Goal: Task Accomplishment & Management: Manage account settings

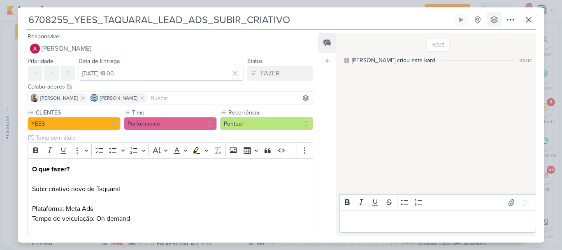
scroll to position [69, 0]
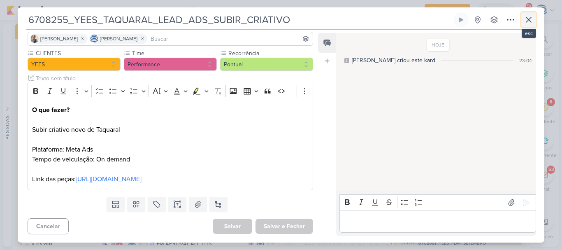
click at [531, 22] on icon at bounding box center [528, 19] width 5 height 5
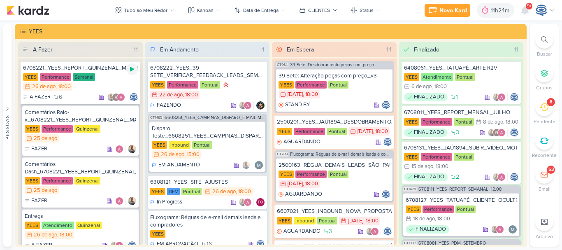
click at [129, 70] on icon at bounding box center [132, 69] width 7 height 7
click at [548, 109] on div "6" at bounding box center [544, 107] width 18 height 18
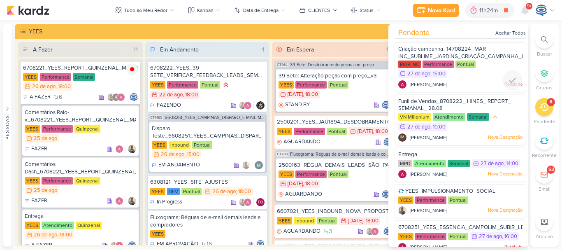
drag, startPoint x: 481, startPoint y: 50, endPoint x: 501, endPoint y: 58, distance: 21.8
click at [501, 58] on span "Criação campanha_14708224_MAR INC_SUBLIME_JARDINS_CRIAÇÃO_CAMPANHA_META_ADS" at bounding box center [474, 53] width 152 height 14
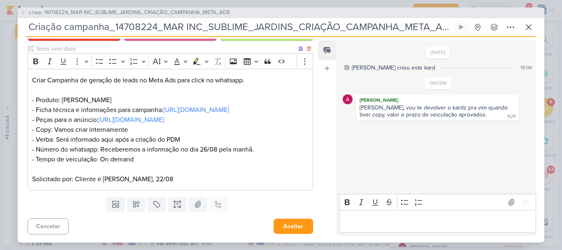
scroll to position [0, 0]
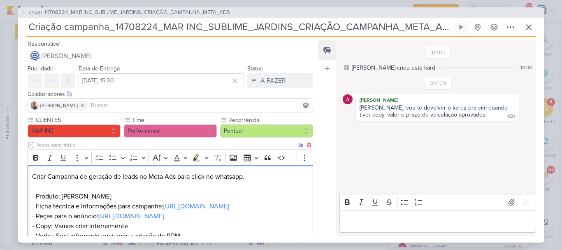
drag, startPoint x: 220, startPoint y: 196, endPoint x: 239, endPoint y: 193, distance: 19.5
click at [239, 193] on p "Criar Campanha de geração de leads no Meta Ads para click no whatsapp. - Produt…" at bounding box center [170, 215] width 276 height 89
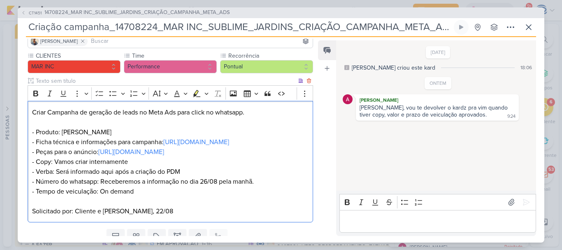
scroll to position [66, 0]
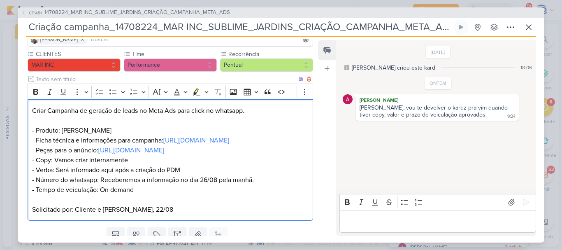
click at [134, 188] on p "Criar Campanha de geração de leads no Meta Ads para click no whatsapp. - Produt…" at bounding box center [170, 150] width 276 height 89
click at [385, 222] on p "Editor editing area: main" at bounding box center [437, 221] width 188 height 10
drag, startPoint x: 156, startPoint y: 224, endPoint x: 32, endPoint y: 221, distance: 123.4
click at [32, 220] on div "Criar Campanha de geração de leads no Meta Ads para click no whatsapp. - Produt…" at bounding box center [170, 159] width 285 height 121
copy p "- Tempo de veiculação: On demand"
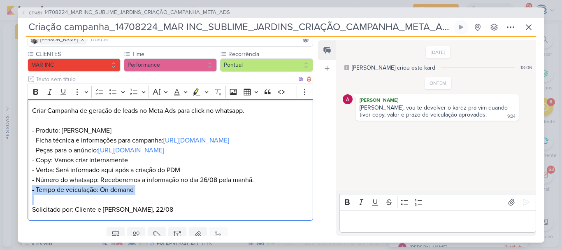
click at [32, 194] on p "Criar Campanha de geração de leads no Meta Ads para click no whatsapp. - Produt…" at bounding box center [170, 150] width 276 height 89
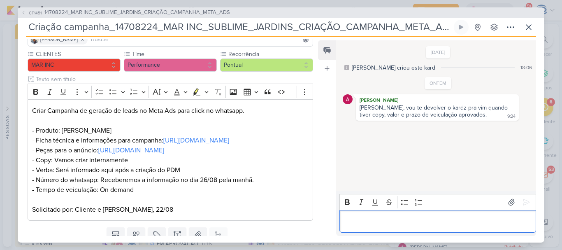
click at [360, 218] on p "Editor editing area: main" at bounding box center [437, 221] width 188 height 10
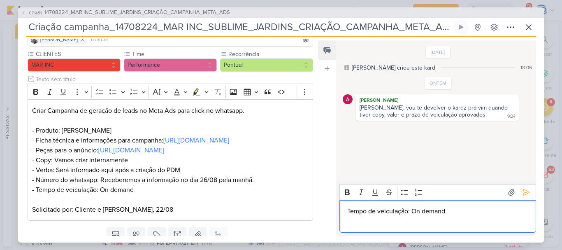
click at [462, 209] on p "- Tempo de veiculação: On demand" at bounding box center [437, 211] width 188 height 10
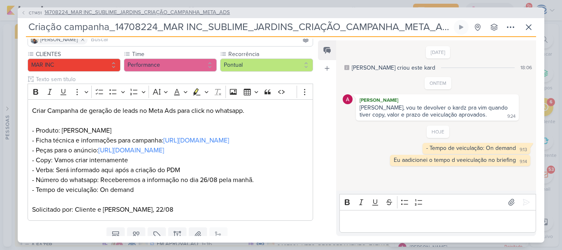
click at [123, 11] on span "14708224_MAR INC_SUBLIME_JARDINS_CRIAÇÃO_CAMPANHA_META_ADS" at bounding box center [136, 13] width 185 height 8
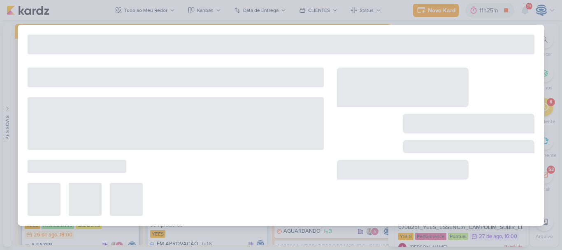
type input "14708224_MAR INC_SUBLIME_JARDINS_CRIAÇÃO_CAMPANHA_META_ADS"
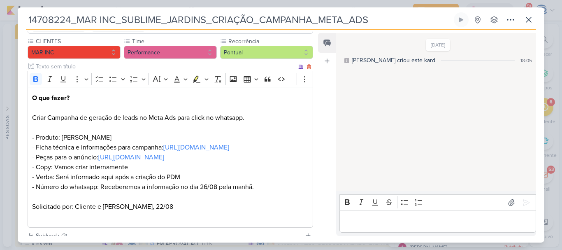
scroll to position [185, 0]
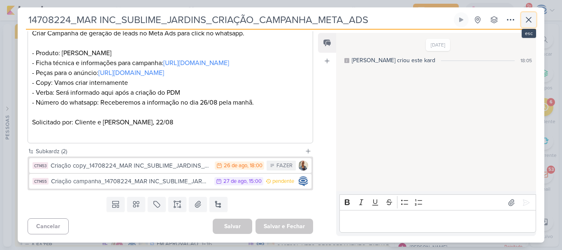
click at [527, 21] on icon at bounding box center [528, 19] width 5 height 5
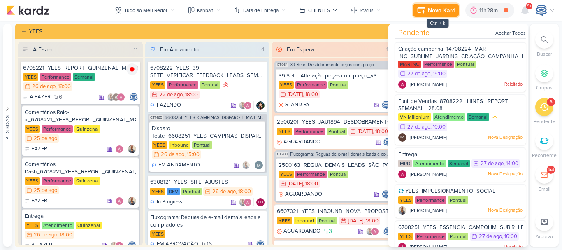
click at [426, 9] on icon at bounding box center [421, 10] width 10 height 10
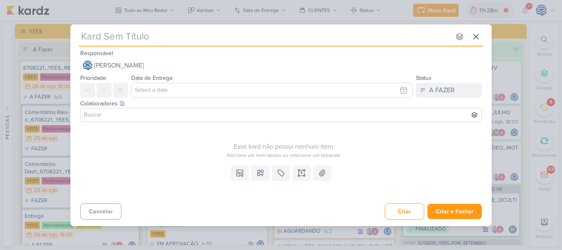
type input "6608253_YEES_TAQUARAL_DISPARO_E-MAIL_MKT"
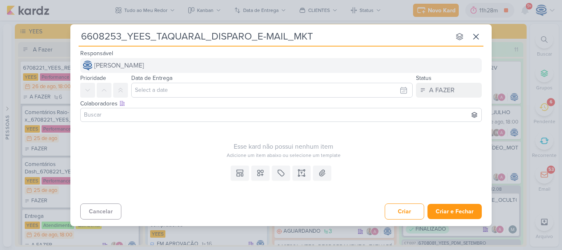
type input "6608253_YEES_TAQUARAL_DISPARO_E-MAIL_MKT"
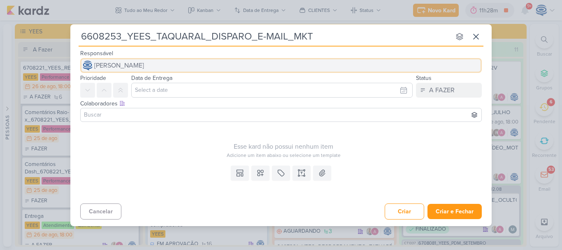
click at [144, 67] on span "[PERSON_NAME]" at bounding box center [119, 65] width 50 height 10
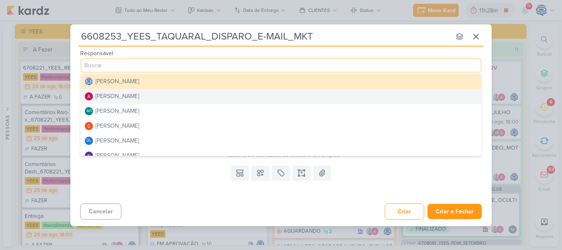
click at [153, 97] on button "[PERSON_NAME]" at bounding box center [281, 96] width 400 height 15
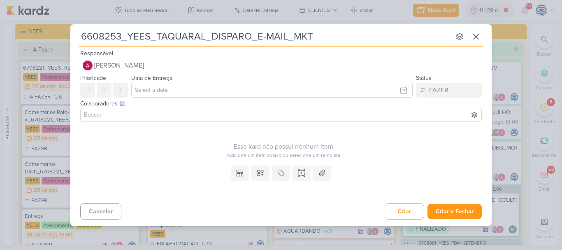
click at [151, 118] on input at bounding box center [280, 115] width 397 height 10
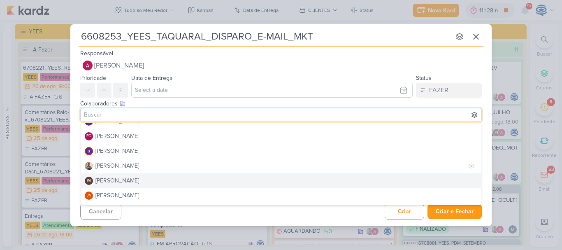
scroll to position [83, 0]
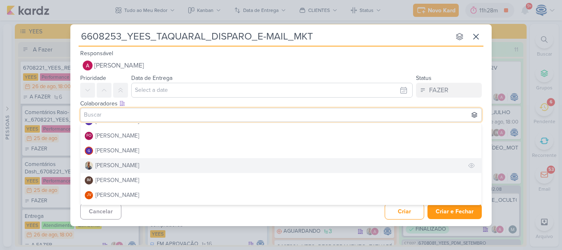
click at [147, 163] on button "[PERSON_NAME]" at bounding box center [281, 165] width 400 height 15
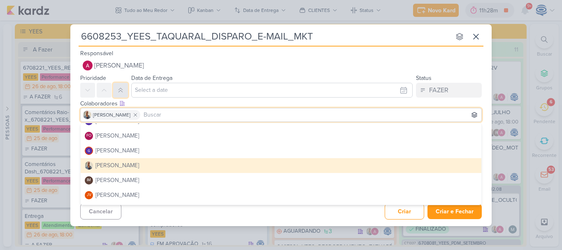
click at [120, 89] on icon at bounding box center [120, 90] width 7 height 7
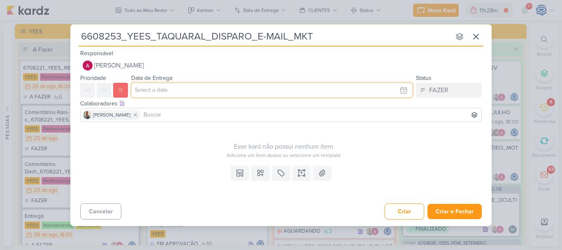
click at [148, 89] on input "text" at bounding box center [271, 90] width 281 height 15
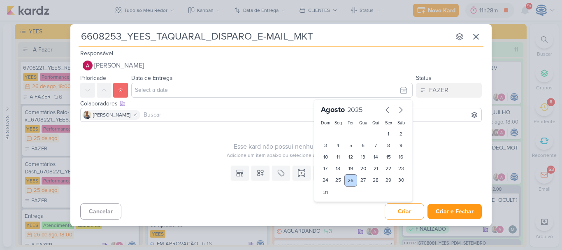
click at [353, 181] on div "26" at bounding box center [350, 180] width 13 height 12
type input "[DATE] 23:59"
click at [338, 204] on select "00 01 02 03 04 05 06 07 08 09 10 11 12 13 14 15 16 17 18 19 20 21 22 23" at bounding box center [338, 206] width 12 height 10
select select "18"
click at [332, 201] on select "00 01 02 03 04 05 06 07 08 09 10 11 12 13 14 15 16 17 18 19 20 21 22 23" at bounding box center [338, 206] width 12 height 10
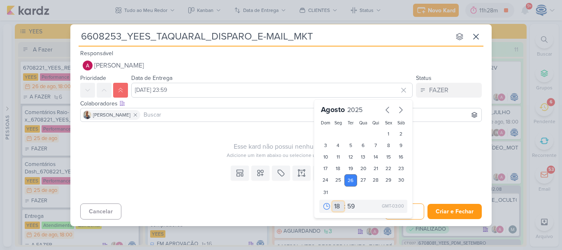
type input "[DATE] 18:59"
click at [353, 206] on select "00 05 10 15 20 25 30 35 40 45 50 55 59" at bounding box center [351, 206] width 12 height 10
select select "0"
click at [345, 201] on select "00 05 10 15 20 25 30 35 40 45 50 55 59" at bounding box center [351, 206] width 12 height 10
type input "[DATE] 18:00"
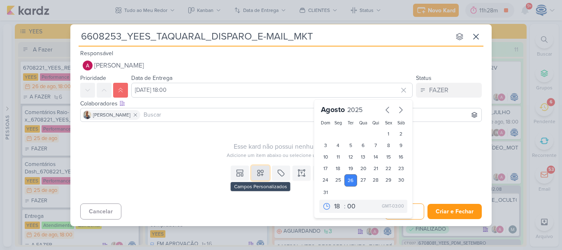
click at [264, 175] on button at bounding box center [260, 172] width 18 height 15
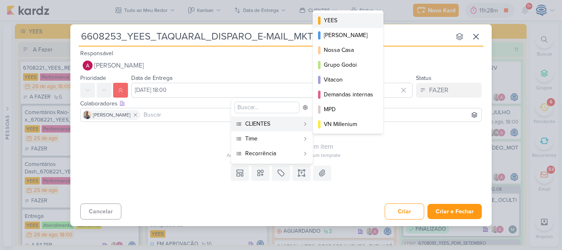
click at [337, 22] on div "YEES" at bounding box center [348, 20] width 49 height 9
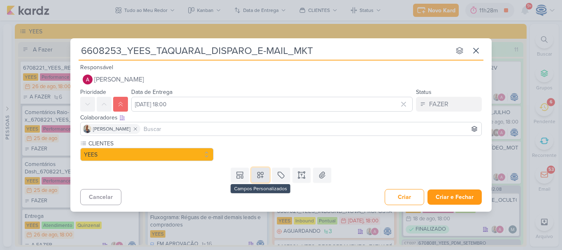
click at [260, 176] on icon at bounding box center [260, 175] width 6 height 6
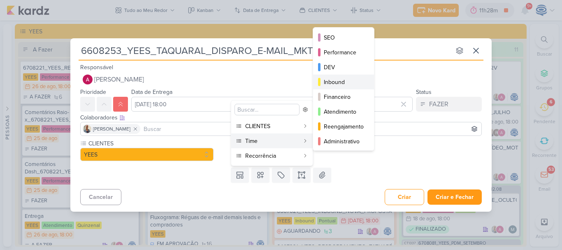
click at [338, 76] on button "Inbound" at bounding box center [343, 81] width 61 height 15
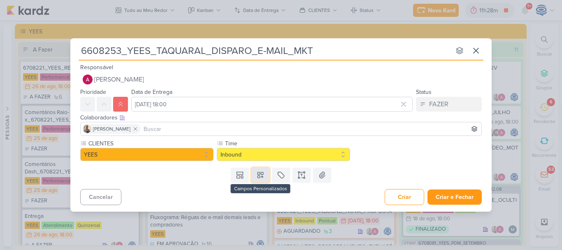
click at [259, 172] on icon at bounding box center [260, 175] width 6 height 6
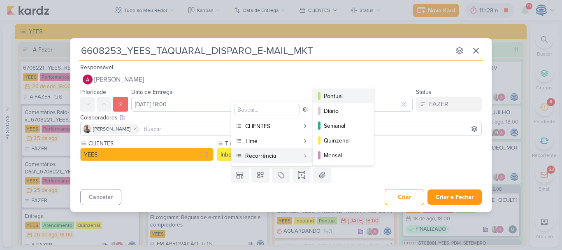
click at [341, 93] on div "Pontual" at bounding box center [344, 96] width 40 height 9
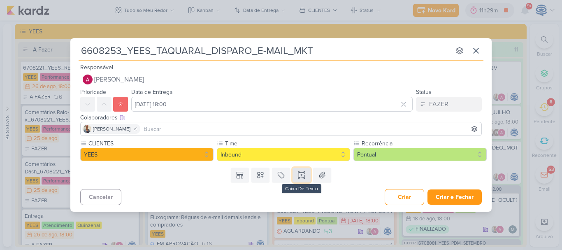
click at [299, 169] on button at bounding box center [301, 174] width 18 height 15
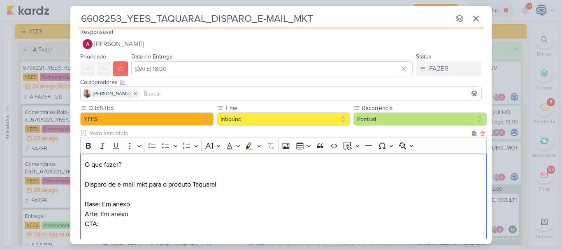
scroll to position [55, 0]
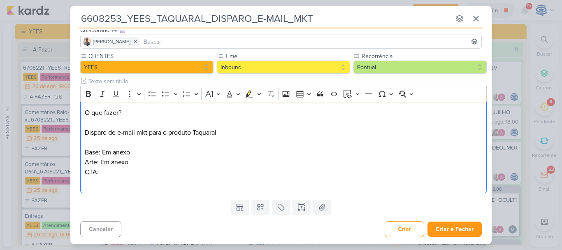
drag, startPoint x: 134, startPoint y: 112, endPoint x: 78, endPoint y: 98, distance: 58.5
click at [78, 98] on div "CLIENTES [GEOGRAPHIC_DATA] Time" at bounding box center [280, 124] width 421 height 144
click at [88, 95] on icon "Editor toolbar" at bounding box center [88, 94] width 8 height 8
click at [108, 175] on p "Base: Em anexo Arte: Em anexo CTA:" at bounding box center [284, 166] width 398 height 39
click at [84, 149] on div "O que fazer? Disparo de e-mail mkt para o produto Taquaral Base: Em anexo Arte:…" at bounding box center [283, 148] width 406 height 92
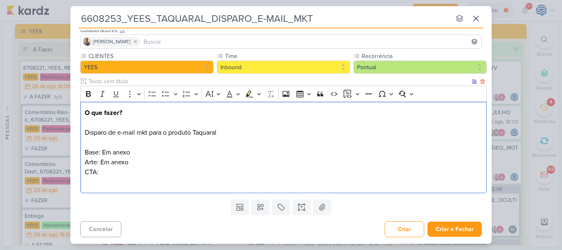
click at [102, 169] on p "Base: Em anexo Arte: Em anexo CTA:" at bounding box center [284, 166] width 398 height 39
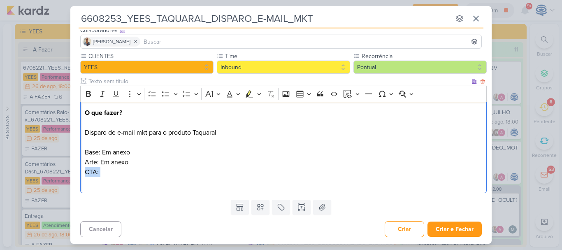
click at [105, 172] on p "Base: Em anexo Arte: Em anexo CTA:" at bounding box center [284, 166] width 398 height 39
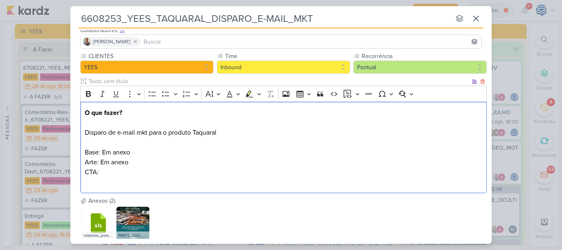
click at [225, 131] on p "O que fazer? Disparo de e-mail mkt para o produto Taquaral" at bounding box center [284, 123] width 398 height 30
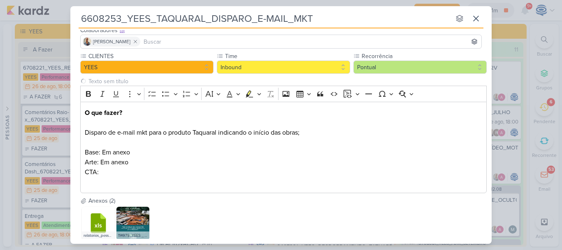
click at [218, 203] on div "Anexos (2)" at bounding box center [283, 200] width 406 height 9
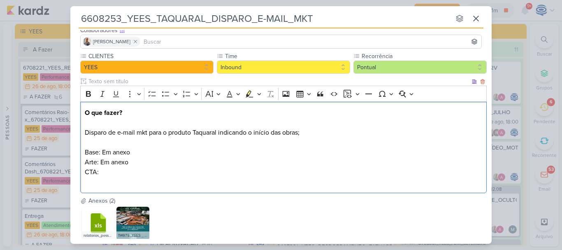
click at [194, 173] on p "Base: Em anexo Arte: Em anexo CTA:" at bounding box center [284, 166] width 398 height 39
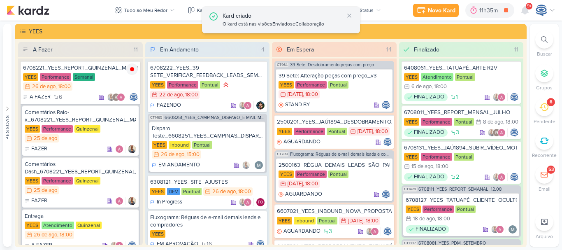
click at [280, 15] on div "Kard criado" at bounding box center [282, 16] width 121 height 9
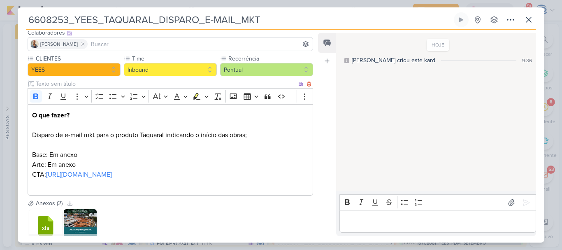
scroll to position [107, 0]
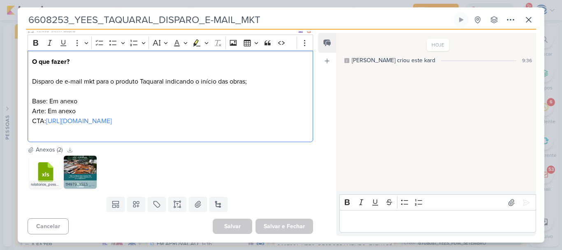
click at [231, 119] on p "Base: Em anexo Arte: Em anexo CTA: [URL][DOMAIN_NAME]" at bounding box center [170, 115] width 276 height 39
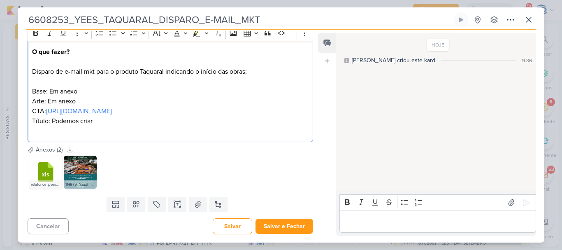
scroll to position [117, 0]
drag, startPoint x: 169, startPoint y: 130, endPoint x: 16, endPoint y: 51, distance: 172.3
click at [16, 51] on div "6608253_YEES_TAQUARAL_DISPARO_E-MAIL_MKT Criado por mim" at bounding box center [281, 125] width 562 height 250
copy div "O que fazer? Disparo de e-mail mkt para o produto Taquaral indicando o início d…"
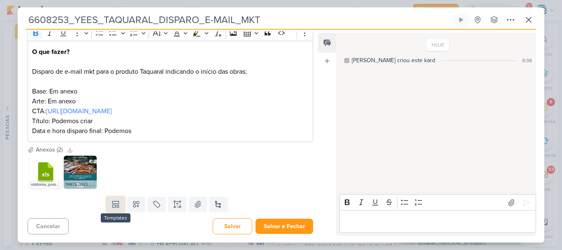
click at [111, 209] on button at bounding box center [115, 204] width 18 height 15
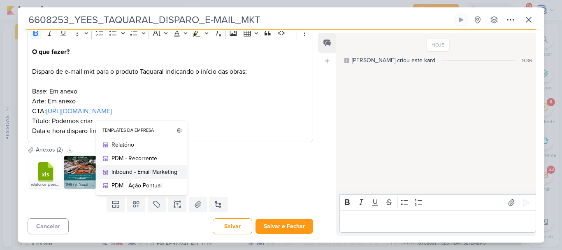
click at [137, 169] on div "Inbound - Email Marketing" at bounding box center [144, 171] width 66 height 9
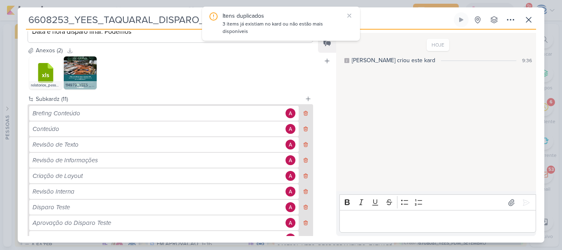
scroll to position [219, 0]
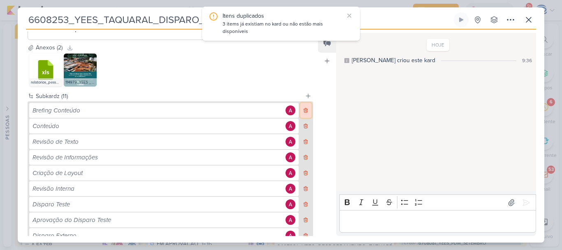
click at [303, 108] on icon at bounding box center [306, 110] width 6 height 6
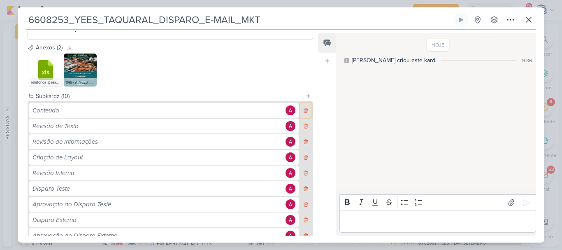
click at [303, 108] on icon at bounding box center [306, 110] width 6 height 6
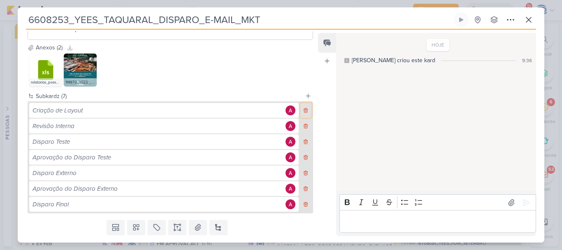
click at [303, 108] on icon at bounding box center [306, 110] width 6 height 6
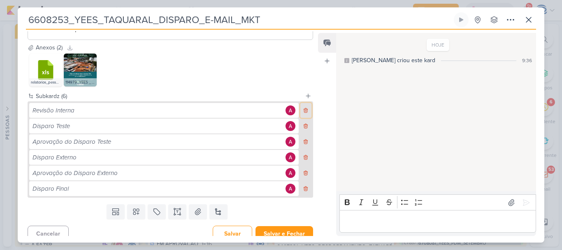
click at [303, 108] on icon at bounding box center [306, 110] width 6 height 6
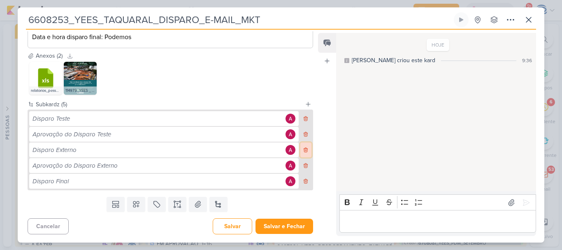
click at [303, 146] on button at bounding box center [305, 149] width 11 height 15
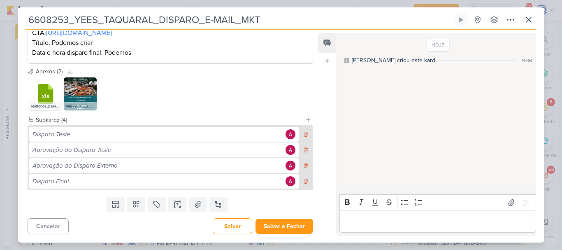
scroll to position [195, 0]
click at [304, 164] on icon at bounding box center [306, 165] width 4 height 5
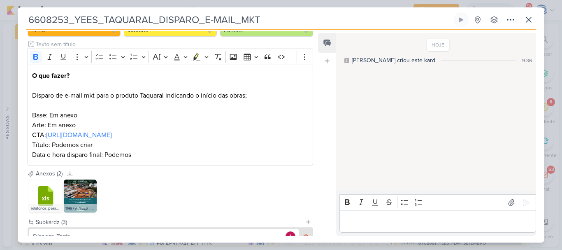
scroll to position [94, 0]
copy div "O que fazer? Disparo de e-mail mkt para o produto Taquaral indicando o início d…"
click at [153, 153] on p "Base: Em anexo Arte: Em anexo CTA: [URL][DOMAIN_NAME] Título: Podemos criar Dat…" at bounding box center [170, 134] width 276 height 49
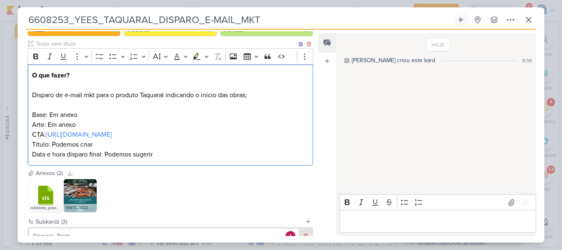
click at [166, 156] on p "Base: Em anexo Arte: Em anexo CTA: [URL][DOMAIN_NAME] Título: Podemos criar Dat…" at bounding box center [170, 134] width 276 height 49
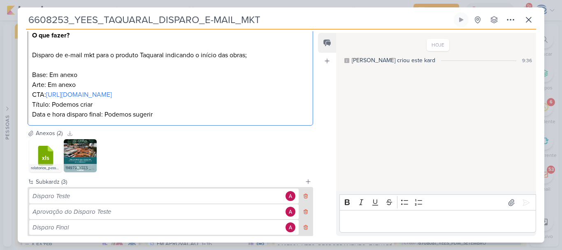
scroll to position [124, 0]
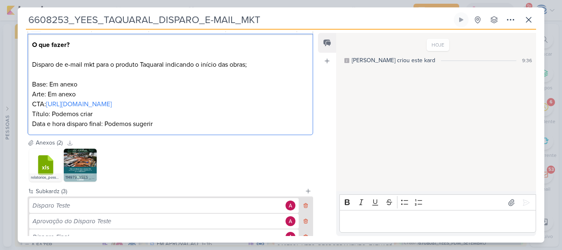
drag, startPoint x: 164, startPoint y: 129, endPoint x: 30, endPoint y: 45, distance: 158.7
click at [30, 45] on div "O que fazer? Disparo de e-mail mkt para o produto Taquaral indicando o início d…" at bounding box center [170, 85] width 285 height 102
copy div "O que fazer? Disparo de e-mail mkt para o produto Taquaral indicando o início d…"
click at [169, 120] on p "Base: Em anexo Arte: Em anexo CTA: [URL][DOMAIN_NAME] Título: Podemos criar Dat…" at bounding box center [170, 103] width 276 height 49
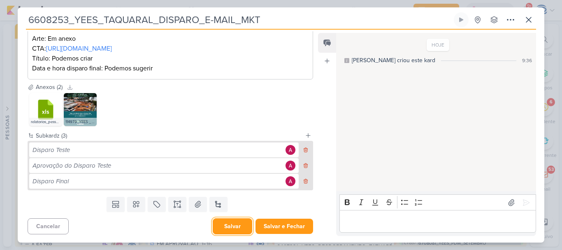
click at [220, 225] on button "Salvar" at bounding box center [232, 226] width 39 height 16
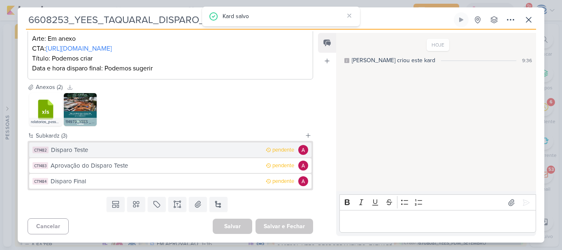
click at [115, 148] on div "Disparo Teste" at bounding box center [156, 149] width 210 height 9
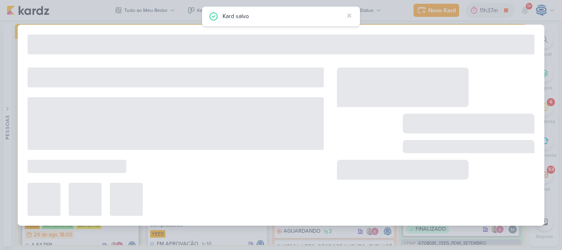
type input "Disparo Teste"
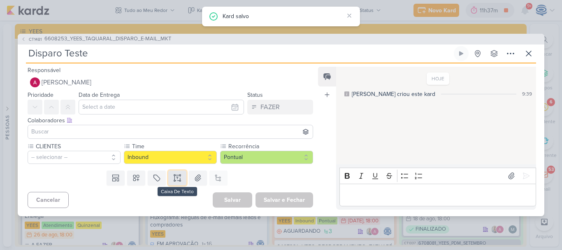
click at [180, 178] on button at bounding box center [177, 177] width 18 height 15
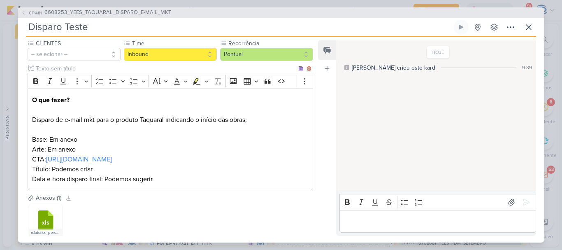
scroll to position [0, 0]
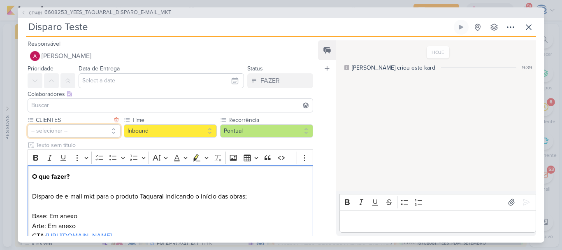
click at [95, 127] on button "-- selecionar --" at bounding box center [74, 130] width 93 height 13
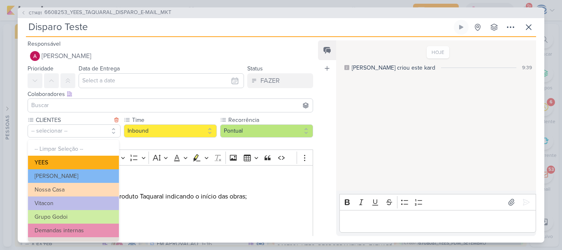
click at [90, 160] on button "YEES" at bounding box center [73, 162] width 91 height 14
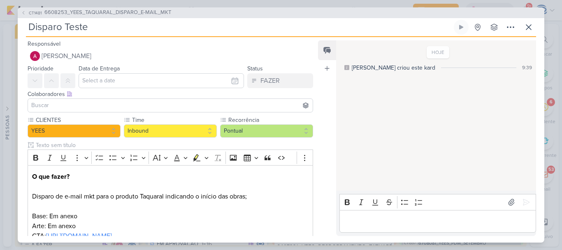
click at [83, 104] on input at bounding box center [170, 105] width 281 height 10
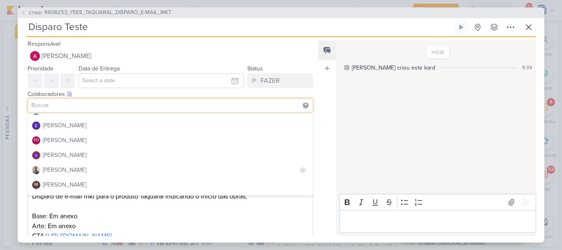
scroll to position [74, 0]
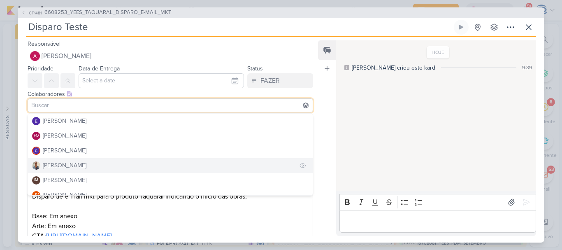
click at [92, 171] on button "[PERSON_NAME]" at bounding box center [170, 165] width 284 height 15
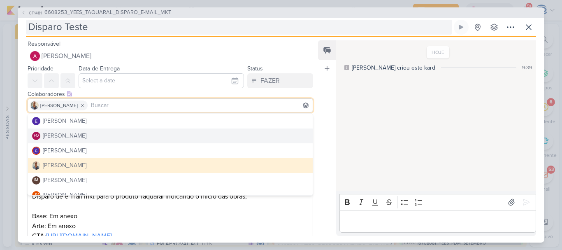
click at [89, 29] on input "Disparo Teste" at bounding box center [239, 27] width 426 height 15
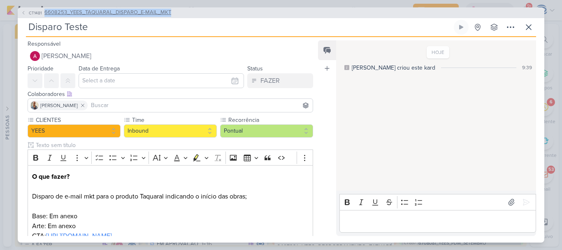
drag, startPoint x: 173, startPoint y: 12, endPoint x: 42, endPoint y: 11, distance: 131.2
click at [42, 11] on div "CT1481 6608253_YEES_TAQUARAL_DISPARO_E-MAIL_MKT" at bounding box center [281, 12] width 526 height 11
copy button "6608253_YEES_TAQUARAL_DISPARO_E-MAIL_MKT"
click at [89, 28] on input "Disparo Teste" at bounding box center [239, 27] width 426 height 15
paste input "6608253_YEES_TAQUARAL_DISPARO_E-MAIL_MKT"
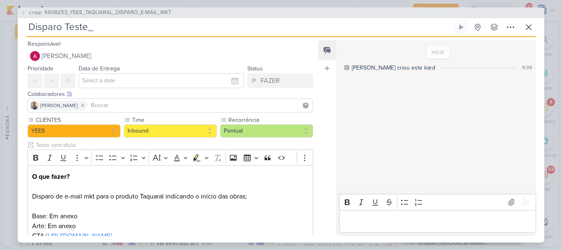
type input "Disparo Teste_ 6608253_YEES_TAQUARAL_DISPARO_E-MAIL_MKT"
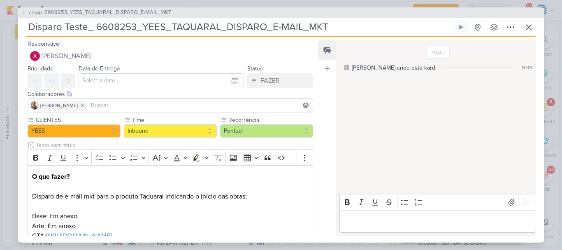
click at [89, 28] on input "Disparo Teste_ 6608253_YEES_TAQUARAL_DISPARO_E-MAIL_MKT" at bounding box center [239, 27] width 426 height 15
type input "Disparo Teste_ 6608253_YEES_TAQUARAL_DISPARO_E-MAIL_MKT"
click at [124, 80] on input "text" at bounding box center [161, 80] width 165 height 15
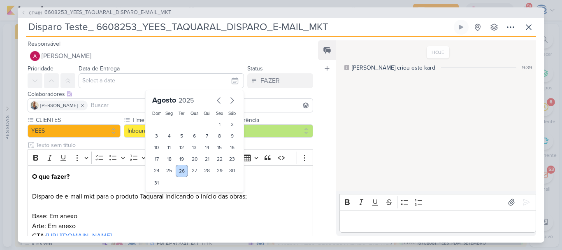
click at [180, 169] on div "26" at bounding box center [182, 170] width 13 height 12
type input "[DATE] 23:59"
click at [165, 197] on select "00 01 02 03 04 05 06 07 08 09 10 11 12 13 14 15 16 17 18 19 20 21 22 23" at bounding box center [170, 197] width 12 height 10
select select "18"
click at [164, 192] on select "00 01 02 03 04 05 06 07 08 09 10 11 12 13 14 15 16 17 18 19 20 21 22 23" at bounding box center [170, 197] width 12 height 10
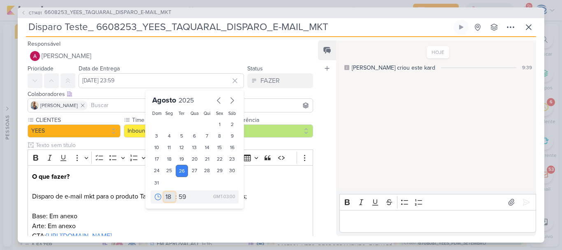
type input "[DATE] 18:59"
click at [179, 195] on select "00 05 10 15 20 25 30 35 40 45 50 55 59" at bounding box center [183, 197] width 12 height 10
select select "0"
click at [177, 192] on select "00 05 10 15 20 25 30 35 40 45 50 55 59" at bounding box center [183, 197] width 12 height 10
type input "[DATE] 18:00"
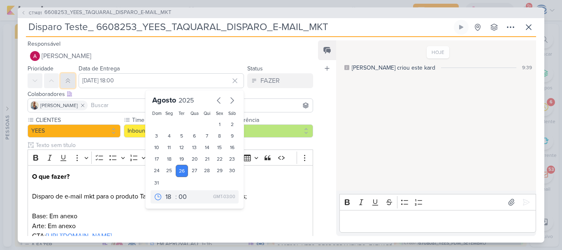
click at [63, 80] on button at bounding box center [67, 80] width 15 height 15
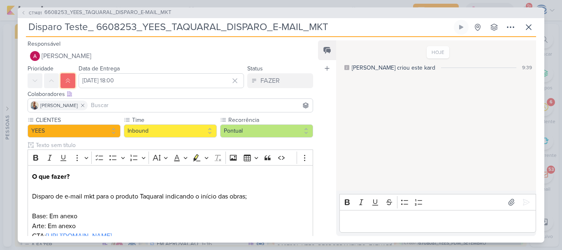
scroll to position [125, 0]
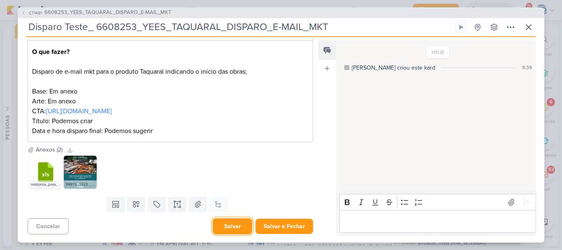
click at [229, 227] on button "Salvar" at bounding box center [232, 226] width 39 height 16
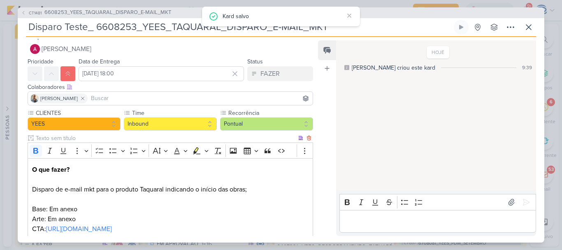
scroll to position [0, 0]
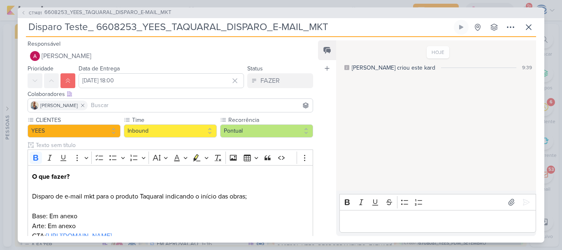
drag, startPoint x: 336, startPoint y: 32, endPoint x: 97, endPoint y: 31, distance: 238.9
click at [97, 31] on input "Disparo Teste_ 6608253_YEES_TAQUARAL_DISPARO_E-MAIL_MKT" at bounding box center [239, 27] width 426 height 15
click at [92, 10] on span "6608253_YEES_TAQUARAL_DISPARO_E-MAIL_MKT" at bounding box center [107, 13] width 127 height 8
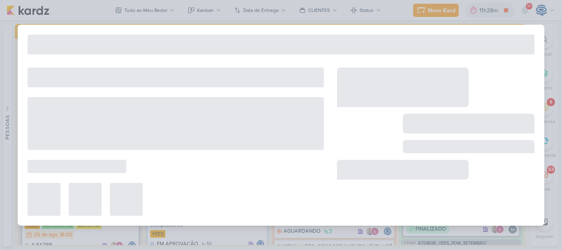
type input "6608253_YEES_TAQUARAL_DISPARO_E-MAIL_MKT"
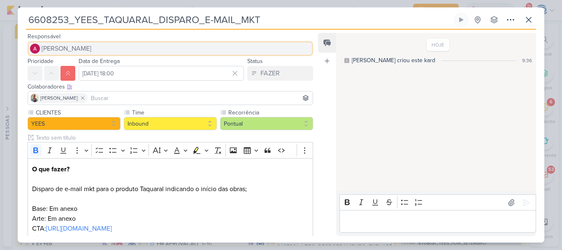
click at [91, 49] on span "[PERSON_NAME]" at bounding box center [67, 49] width 50 height 10
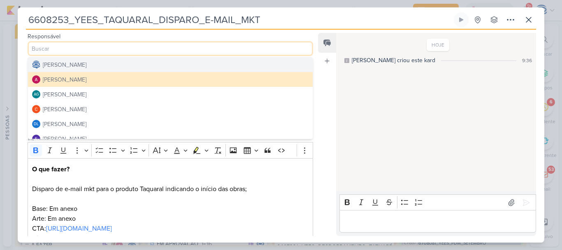
click at [86, 67] on div "[PERSON_NAME]" at bounding box center [65, 64] width 44 height 9
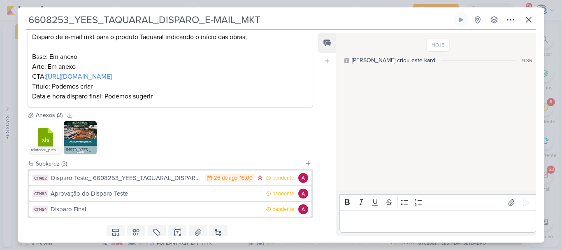
scroll to position [178, 0]
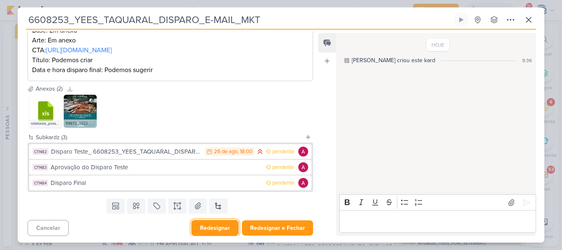
click at [208, 230] on button "Redesignar" at bounding box center [214, 228] width 47 height 16
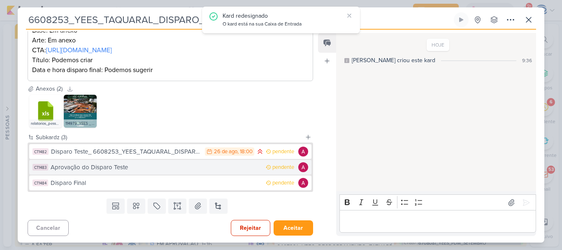
click at [120, 171] on div "Aprovação do Disparo Teste" at bounding box center [156, 166] width 211 height 9
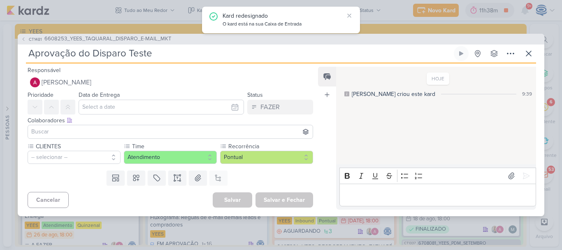
click at [167, 56] on input "Aprovação do Disparo Teste" at bounding box center [239, 53] width 426 height 15
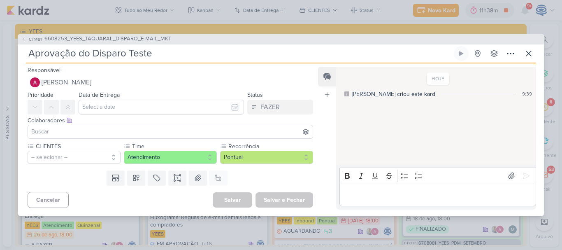
click at [167, 56] on input "Aprovação do Disparo Teste" at bounding box center [239, 53] width 426 height 15
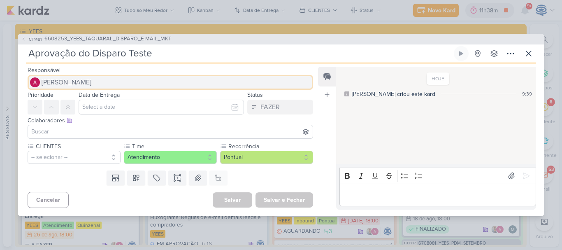
click at [125, 85] on button "[PERSON_NAME]" at bounding box center [170, 82] width 285 height 15
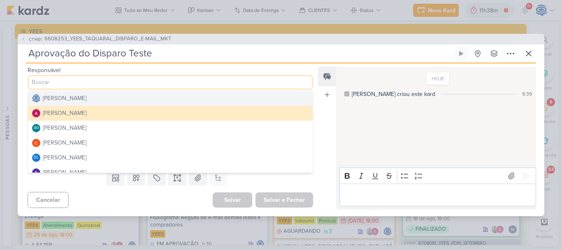
click at [86, 102] on div "[PERSON_NAME]" at bounding box center [65, 98] width 44 height 9
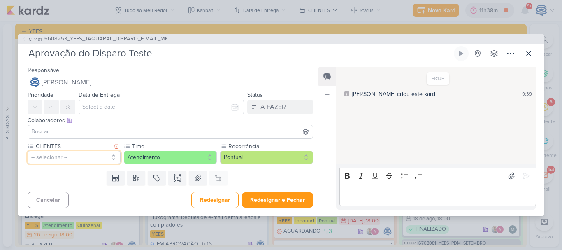
click at [89, 155] on button "-- selecionar --" at bounding box center [74, 156] width 93 height 13
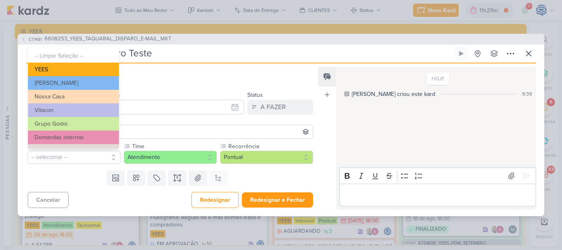
click at [88, 68] on button "YEES" at bounding box center [73, 69] width 91 height 14
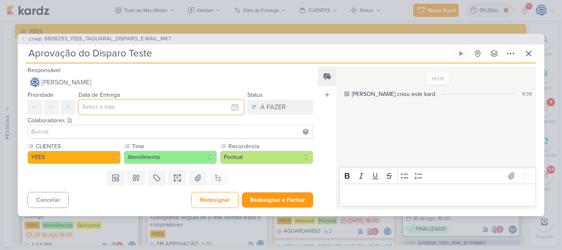
click at [124, 110] on input "text" at bounding box center [161, 106] width 165 height 15
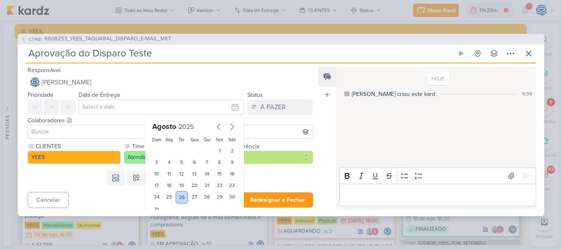
click at [178, 193] on div "26" at bounding box center [182, 197] width 13 height 12
type input "[DATE] 23:59"
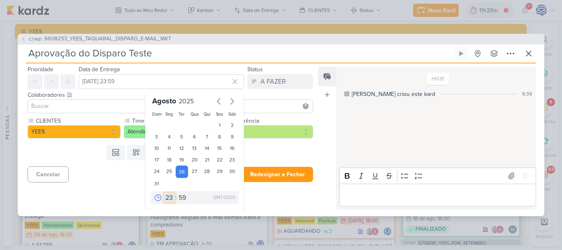
click at [166, 202] on select "00 01 02 03 04 05 06 07 08 09 10 11 12 13 14 15 16 17 18 19 20 21 22 23" at bounding box center [170, 197] width 12 height 10
select select "18"
click at [164, 192] on select "00 01 02 03 04 05 06 07 08 09 10 11 12 13 14 15 16 17 18 19 20 21 22 23" at bounding box center [170, 197] width 12 height 10
type input "[DATE] 18:59"
click at [181, 195] on select "00 05 10 15 20 25 30 35 40 45 50 55 59" at bounding box center [183, 197] width 12 height 10
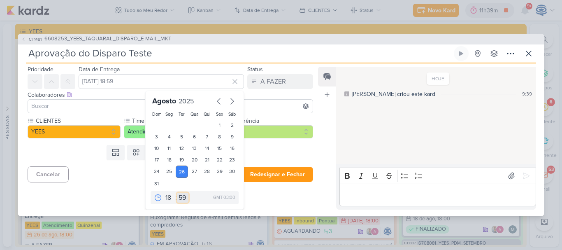
select select "0"
click at [177, 192] on select "00 05 10 15 20 25 30 35 40 45 50 55 59" at bounding box center [183, 197] width 12 height 10
type input "[DATE] 18:00"
click at [241, 153] on div "Templates Campos Personalizados Marcadores Caixa De Texto Anexo Este kard já é …" at bounding box center [167, 151] width 298 height 21
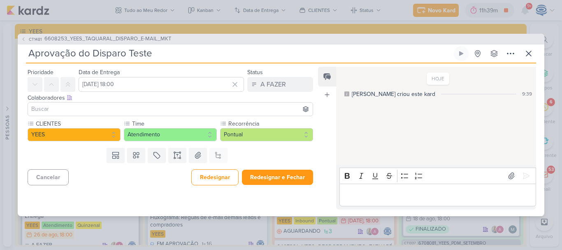
scroll to position [0, 0]
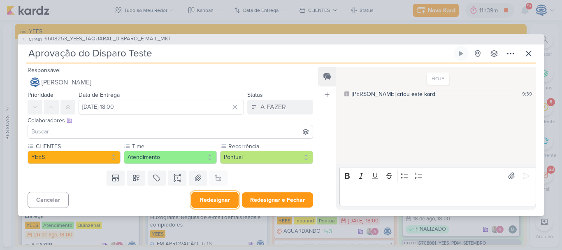
click at [215, 197] on button "Redesignar" at bounding box center [214, 200] width 47 height 16
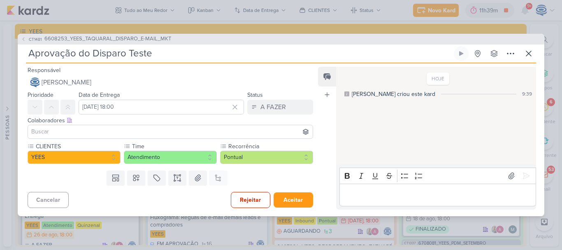
click at [258, 190] on div "Cancelar Rejeitar Aceitar" at bounding box center [167, 198] width 298 height 21
click at [292, 202] on button "Aceitar" at bounding box center [292, 199] width 39 height 15
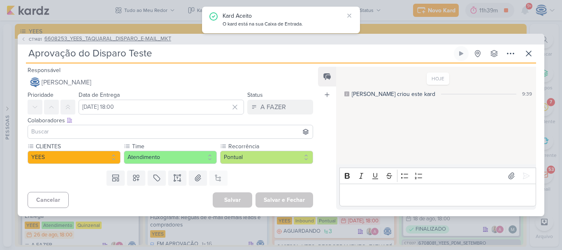
click at [130, 36] on span "6608253_YEES_TAQUARAL_DISPARO_E-MAIL_MKT" at bounding box center [107, 39] width 127 height 8
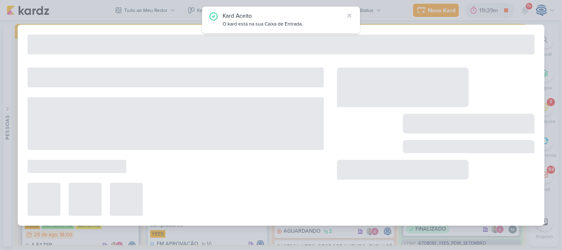
type input "6608253_YEES_TAQUARAL_DISPARO_E-MAIL_MKT"
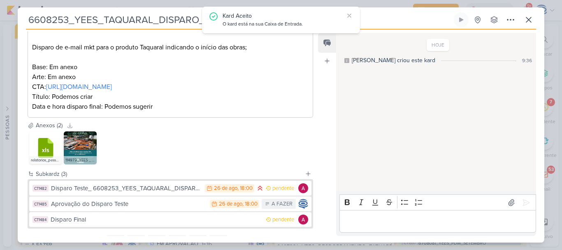
scroll to position [166, 0]
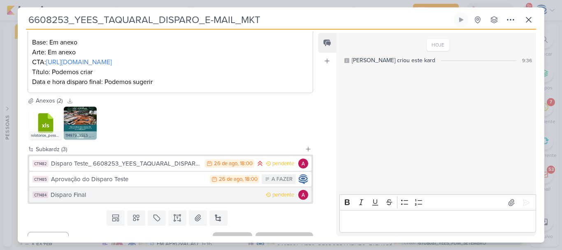
click at [166, 190] on div "Disparo Final" at bounding box center [156, 194] width 211 height 9
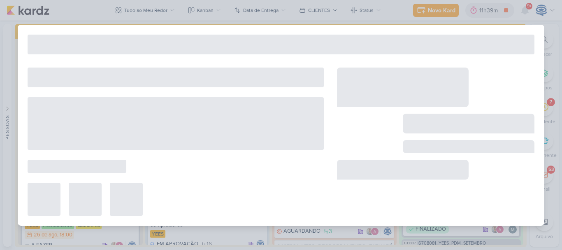
type input "Disparo Final"
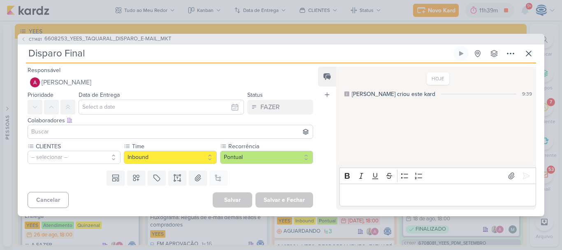
click at [182, 53] on input "Disparo Final" at bounding box center [239, 53] width 426 height 15
paste input "6608253_YEES_TAQUARAL_DISPARO_E-MAIL_MKT"
type input "Disparo Final6608253_YEES_TAQUARAL_DISPARO_E-MAIL_MKT"
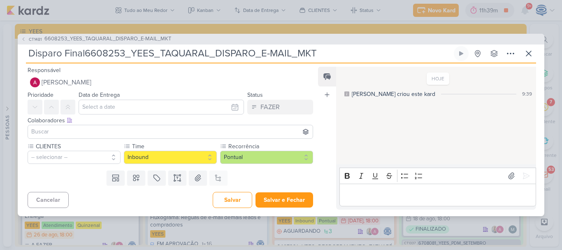
click at [87, 52] on input "Disparo Final6608253_YEES_TAQUARAL_DISPARO_E-MAIL_MKT" at bounding box center [239, 53] width 426 height 15
type input "Disparo Final_6608253_YEES_TAQUARAL_DISPARO_E-MAIL_MKT"
click at [115, 109] on input "text" at bounding box center [161, 106] width 165 height 15
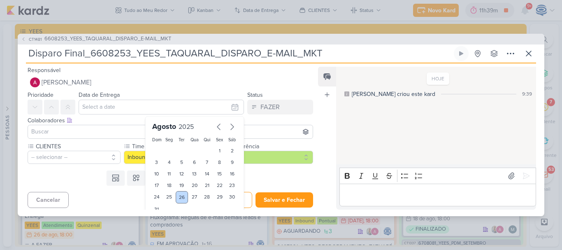
click at [180, 198] on div "26" at bounding box center [182, 197] width 13 height 12
type input "[DATE] 23:59"
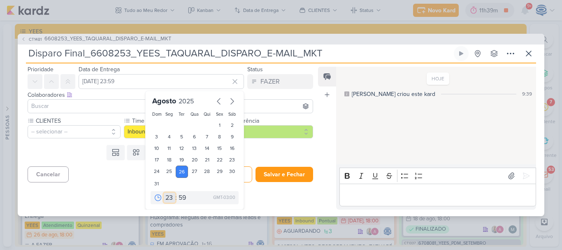
click at [166, 198] on select "00 01 02 03 04 05 06 07 08 09 10 11 12 13 14 15 16 17 18 19 20 21 22 23" at bounding box center [170, 197] width 12 height 10
select select "18"
click at [164, 192] on select "00 01 02 03 04 05 06 07 08 09 10 11 12 13 14 15 16 17 18 19 20 21 22 23" at bounding box center [170, 197] width 12 height 10
type input "[DATE] 18:59"
click at [180, 200] on select "00 05 10 15 20 25 30 35 40 45 50 55 59" at bounding box center [183, 197] width 12 height 10
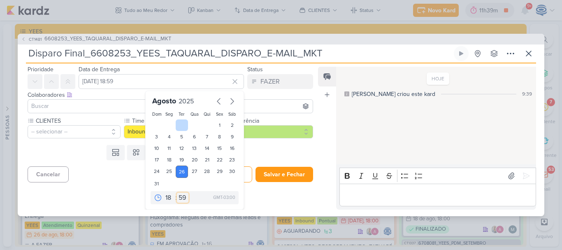
select select "0"
click at [177, 192] on select "00 05 10 15 20 25 30 35 40 45 50 55 59" at bounding box center [183, 197] width 12 height 10
type input "[DATE] 18:00"
click at [91, 105] on input at bounding box center [170, 106] width 281 height 10
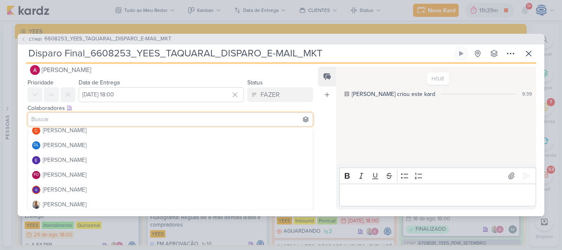
scroll to position [63, 0]
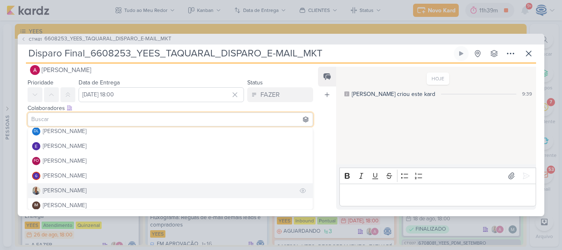
click at [81, 192] on button "[PERSON_NAME]" at bounding box center [170, 190] width 284 height 15
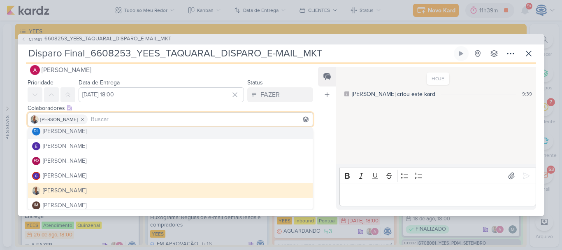
click at [94, 109] on div "Colaboradores Este kard pode ser visível a usuários da sua organização Este kar…" at bounding box center [170, 108] width 285 height 9
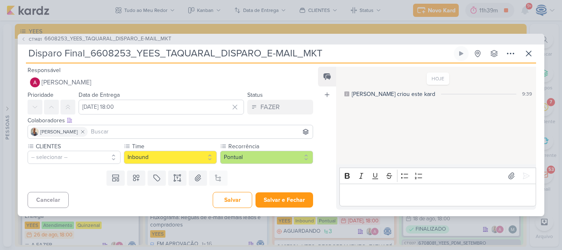
scroll to position [0, 0]
click at [60, 160] on button "-- selecionar --" at bounding box center [74, 156] width 93 height 13
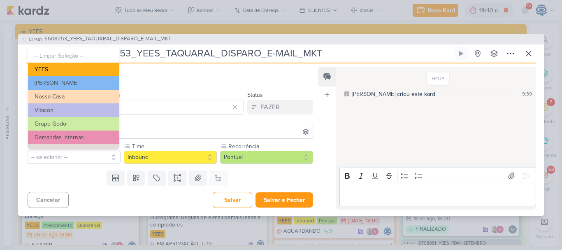
click at [72, 70] on button "YEES" at bounding box center [73, 69] width 91 height 14
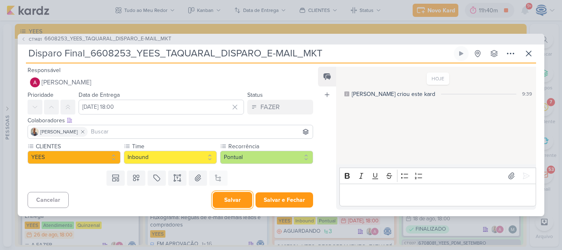
click at [235, 203] on button "Salvar" at bounding box center [232, 200] width 39 height 16
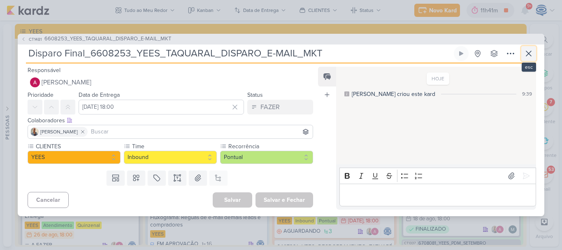
click at [531, 55] on icon at bounding box center [528, 54] width 10 height 10
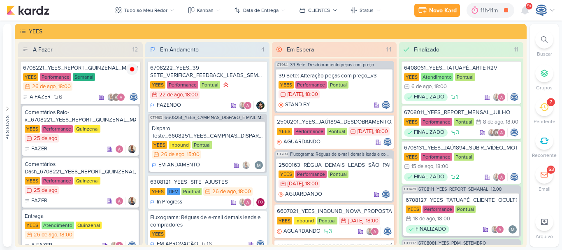
click at [539, 41] on div at bounding box center [544, 39] width 18 height 18
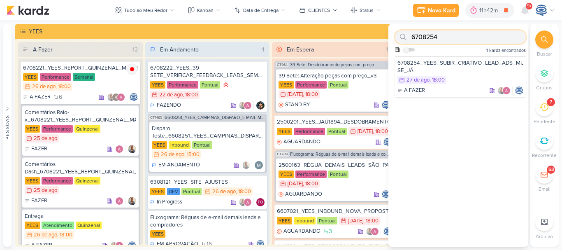
paste input "2"
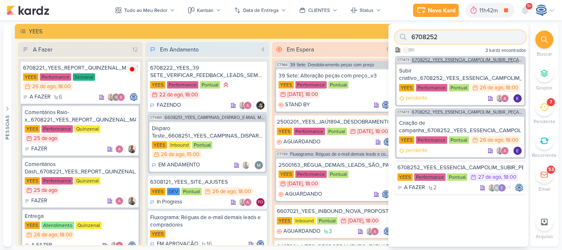
type input "6708252"
click at [463, 60] on span "6708252_YEES_ESSENCIA_CAMPOLIM_SUBIR_PEÇAS_CAMPANHA" at bounding box center [468, 60] width 112 height 5
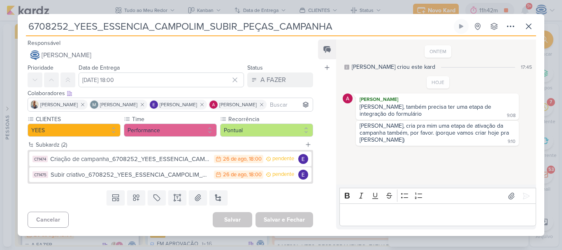
drag, startPoint x: 342, startPoint y: 27, endPoint x: 23, endPoint y: 28, distance: 318.2
click at [23, 28] on div "6708252_YEES_ESSENCIA_CAMPOLIM_SUBIR_PEÇAS_CAMPANHA Criado por mim nenhum grupo…" at bounding box center [281, 127] width 526 height 217
click at [212, 198] on button at bounding box center [218, 197] width 18 height 15
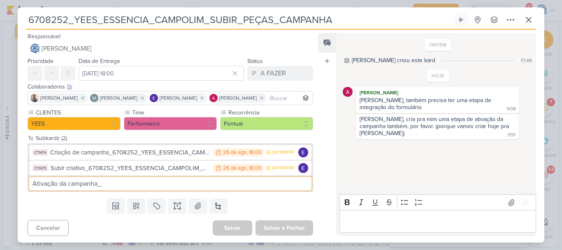
paste input "6708252_YEES_ESSENCIA_CAMPOLIM_SUBIR_PEÇAS_CAMPANHA"
type input "Ativação da campanha_6708252_YEES_ESSENCIA_CAMPOLIM_SUBIR_PEÇAS_CAMPANHA"
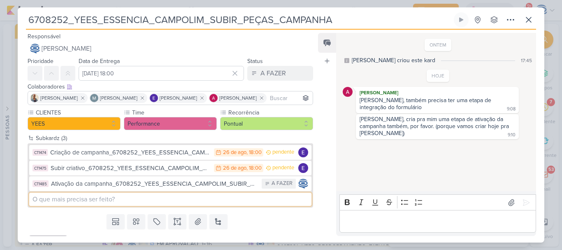
click at [179, 199] on input at bounding box center [170, 198] width 282 height 13
paste input "6708252_YEES_ESSENCIA_CAMPOLIM_SUBIR_PEÇAS_CAMPANHA"
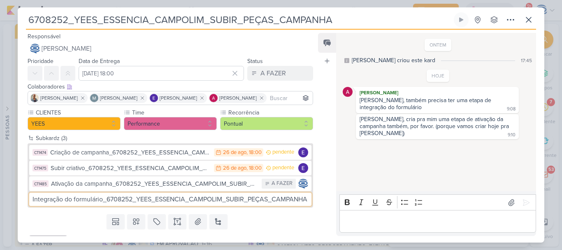
scroll to position [0, 4]
click at [179, 200] on input "Integração do formulário_6708252_YEES_ESSENCIA_CAMPOLIM_SUBIR_PEÇAS_CAMPANHA" at bounding box center [170, 198] width 282 height 13
type input "Integração do formulário_6708252_YEES_ESSENCIA_CAMPOLIM_SUBIR_PEÇAS_CAMPANHA"
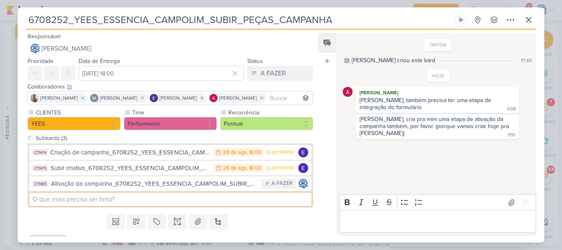
scroll to position [0, 0]
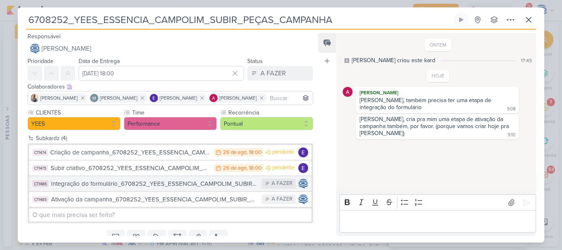
click at [141, 185] on div "Integração do formulário_6708252_YEES_ESSENCIA_CAMPOLIM_SUBIR_PEÇAS_CAMPANHA" at bounding box center [154, 183] width 206 height 9
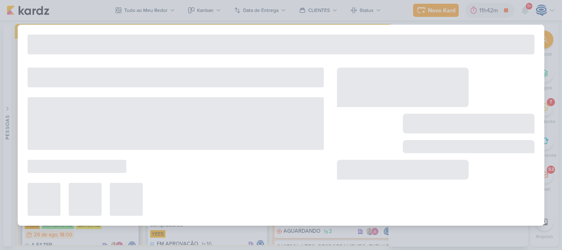
type input "Integração do formulário_6708252_YEES_ESSENCIA_CAMPOLIM_SUBIR_PEÇAS_CAMPANHA"
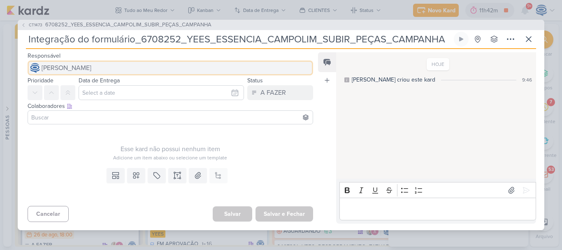
click at [91, 70] on span "[PERSON_NAME]" at bounding box center [67, 68] width 50 height 10
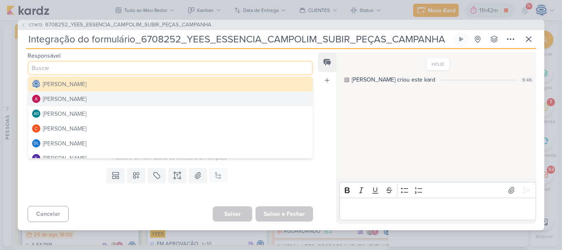
click at [86, 95] on div "[PERSON_NAME]" at bounding box center [65, 99] width 44 height 9
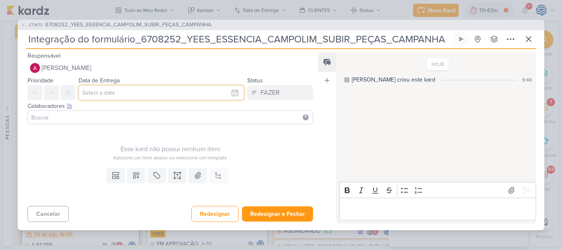
click at [106, 95] on input "text" at bounding box center [161, 92] width 165 height 15
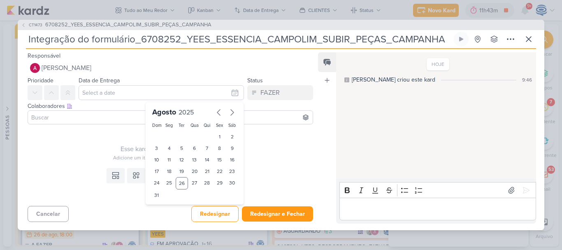
click at [95, 120] on input at bounding box center [170, 117] width 281 height 10
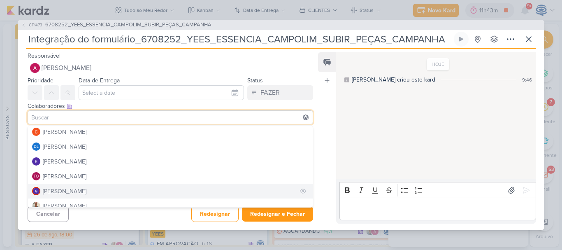
scroll to position [59, 0]
click at [77, 189] on button "[PERSON_NAME]" at bounding box center [170, 192] width 284 height 15
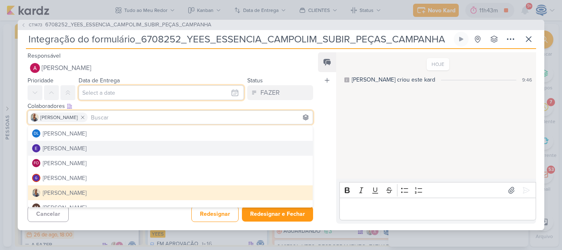
click at [168, 93] on input "text" at bounding box center [161, 92] width 165 height 15
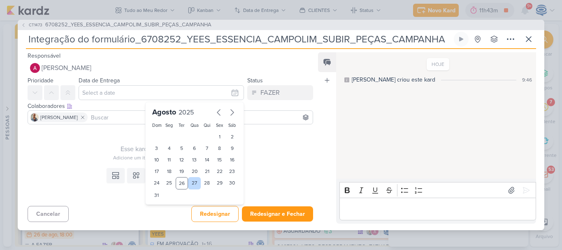
click at [190, 177] on div "27" at bounding box center [194, 183] width 13 height 12
type input "[DATE] 23:59"
click at [165, 207] on select "00 01 02 03 04 05 06 07 08 09 10 11 12 13 14 15 16 17 18 19 20 21 22 23" at bounding box center [170, 209] width 12 height 10
select select "18"
click at [164, 204] on select "00 01 02 03 04 05 06 07 08 09 10 11 12 13 14 15 16 17 18 19 20 21 22 23" at bounding box center [170, 209] width 12 height 10
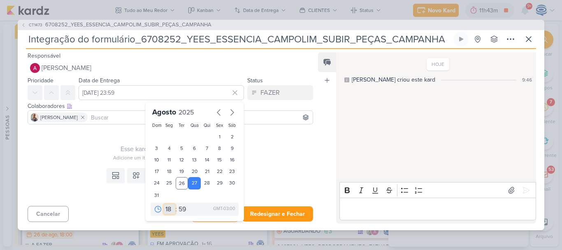
type input "[DATE] 18:59"
click at [178, 207] on select "00 05 10 15 20 25 30 35 40 45 50 55 59" at bounding box center [183, 209] width 12 height 10
select select "0"
click at [177, 204] on select "00 05 10 15 20 25 30 35 40 45 50 55 59" at bounding box center [183, 209] width 12 height 10
click at [176, 185] on div "26" at bounding box center [182, 183] width 13 height 12
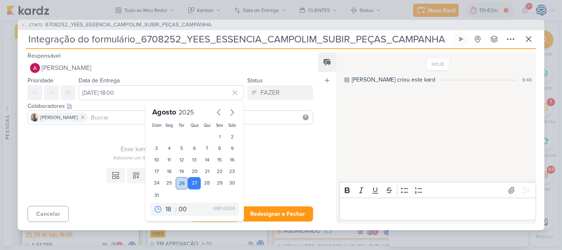
type input "[DATE] 18:00"
click at [275, 176] on div "Templates Campos Personalizados Marcadores Caixa De Texto Anexo Este kard já é …" at bounding box center [167, 183] width 298 height 38
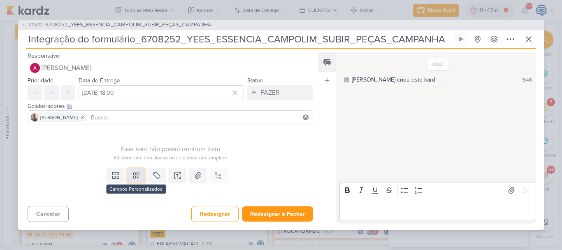
click at [127, 177] on button at bounding box center [136, 175] width 18 height 15
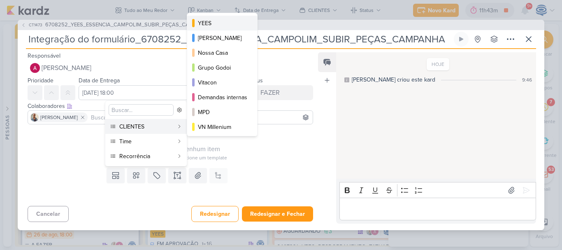
click at [208, 24] on div "YEES" at bounding box center [222, 23] width 49 height 9
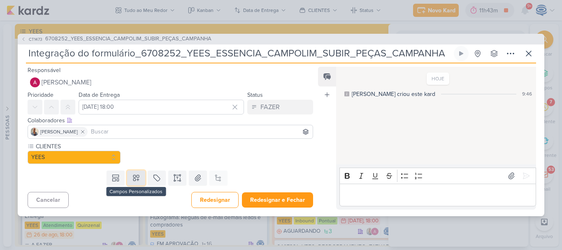
click at [128, 175] on button at bounding box center [136, 177] width 18 height 15
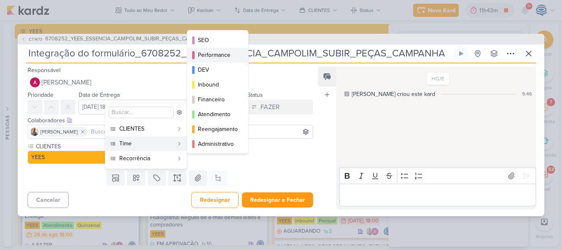
click at [217, 51] on div "Performance" at bounding box center [218, 55] width 40 height 9
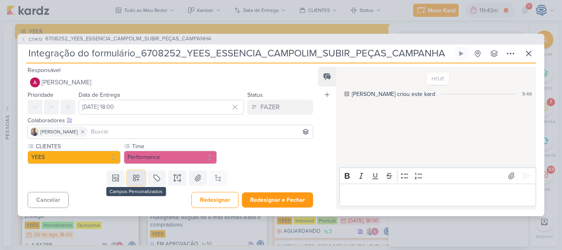
click at [132, 178] on icon at bounding box center [136, 177] width 8 height 8
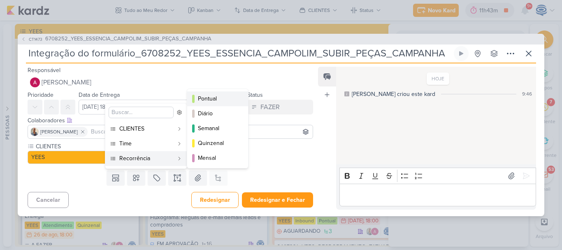
click at [212, 102] on div "Pontual" at bounding box center [218, 98] width 40 height 9
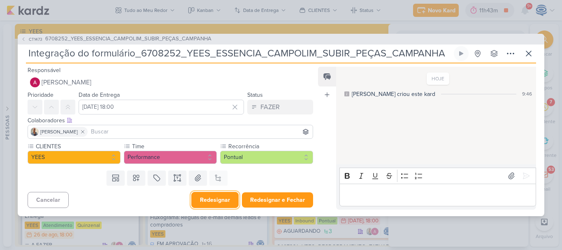
click at [207, 198] on button "Redesignar" at bounding box center [214, 200] width 47 height 16
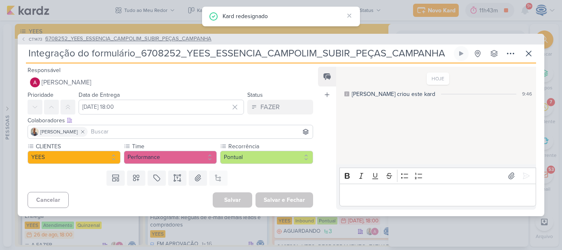
click at [147, 39] on span "6708252_YEES_ESSENCIA_CAMPOLIM_SUBIR_PEÇAS_CAMPANHA" at bounding box center [128, 39] width 166 height 8
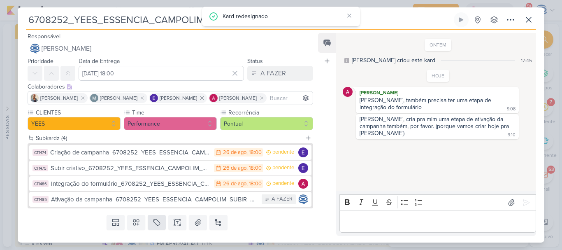
scroll to position [18, 0]
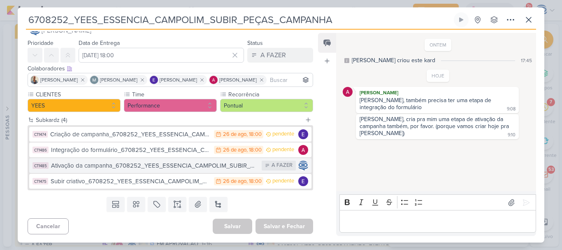
click at [150, 169] on div "Ativação da campanha_6708252_YEES_ESSENCIA_CAMPOLIM_SUBIR_PEÇAS_CAMPANHA" at bounding box center [154, 165] width 206 height 9
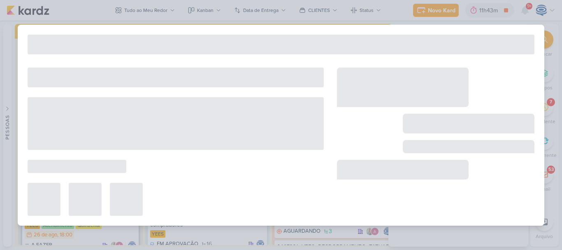
type input "Ativação da campanha_6708252_YEES_ESSENCIA_CAMPOLIM_SUBIR_PEÇAS_CAMPANHA"
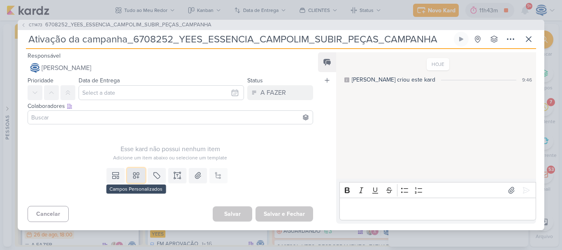
click at [133, 176] on icon at bounding box center [136, 175] width 8 height 8
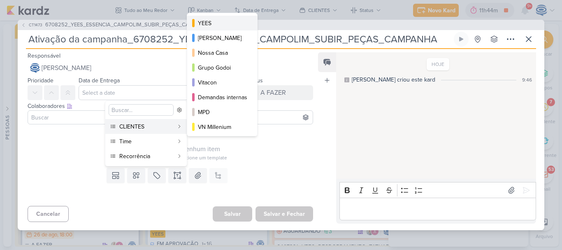
click at [208, 22] on div "YEES" at bounding box center [222, 23] width 49 height 9
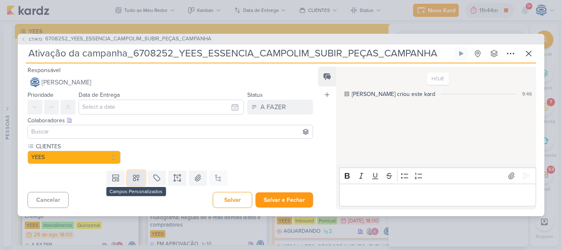
click at [133, 178] on icon at bounding box center [136, 178] width 6 height 6
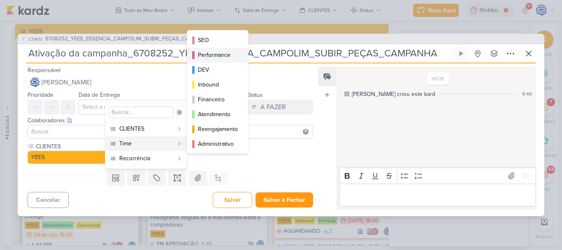
click at [222, 57] on div "Performance" at bounding box center [218, 55] width 40 height 9
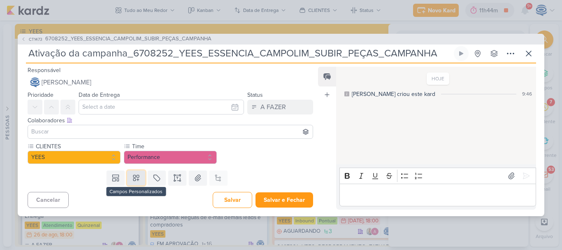
click at [134, 183] on button at bounding box center [136, 177] width 18 height 15
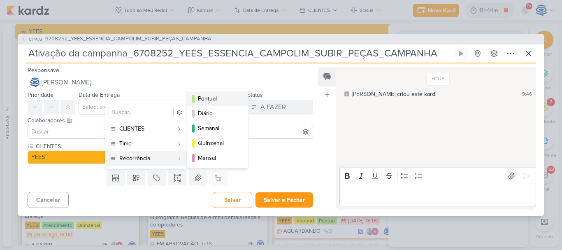
click at [212, 98] on div "Pontual" at bounding box center [218, 98] width 40 height 9
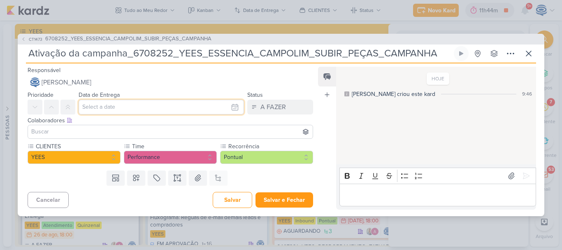
click at [164, 108] on input "text" at bounding box center [161, 106] width 165 height 15
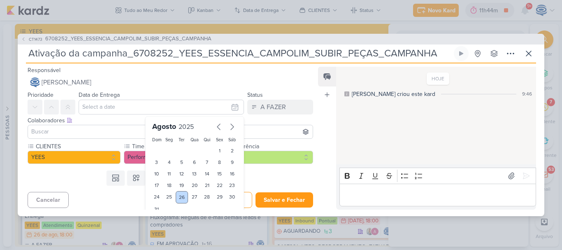
click at [176, 194] on div "26" at bounding box center [182, 197] width 13 height 12
type input "[DATE] 23:59"
click at [106, 132] on input at bounding box center [170, 132] width 281 height 10
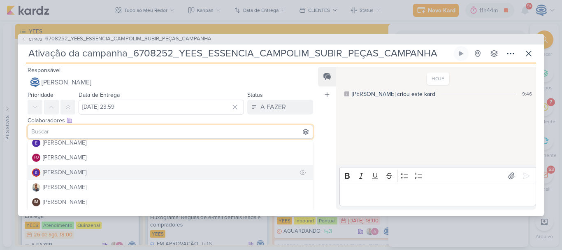
scroll to position [81, 0]
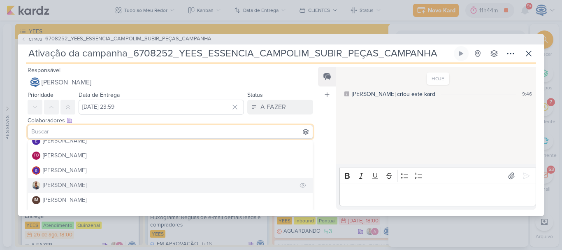
click at [89, 187] on button "[PERSON_NAME]" at bounding box center [170, 185] width 284 height 15
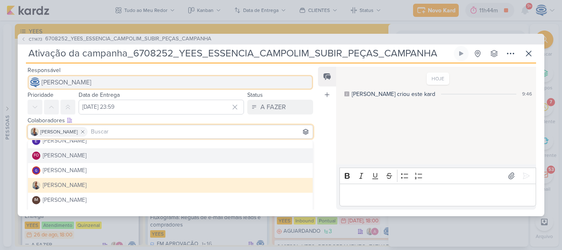
click at [90, 81] on span "[PERSON_NAME]" at bounding box center [67, 82] width 50 height 10
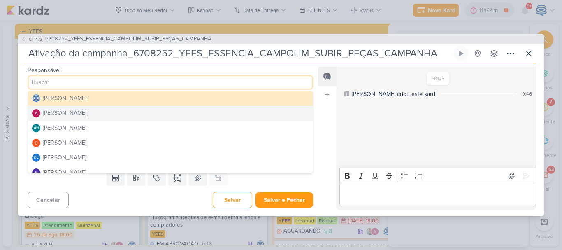
click at [85, 118] on button "[PERSON_NAME]" at bounding box center [170, 113] width 284 height 15
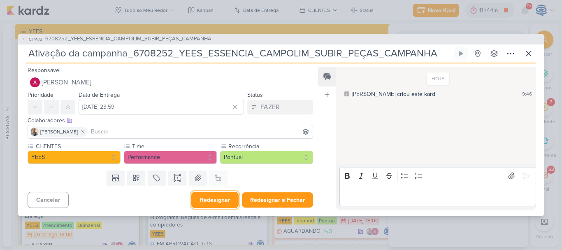
click at [220, 199] on button "Redesignar" at bounding box center [214, 200] width 47 height 16
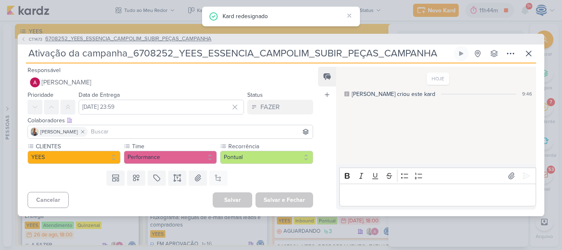
click at [203, 36] on span "6708252_YEES_ESSENCIA_CAMPOLIM_SUBIR_PEÇAS_CAMPANHA" at bounding box center [128, 39] width 166 height 8
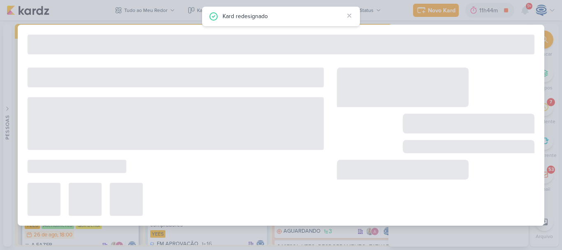
type input "6708252_YEES_ESSENCIA_CAMPOLIM_SUBIR_PEÇAS_CAMPANHA"
type input "[DATE] 18:00"
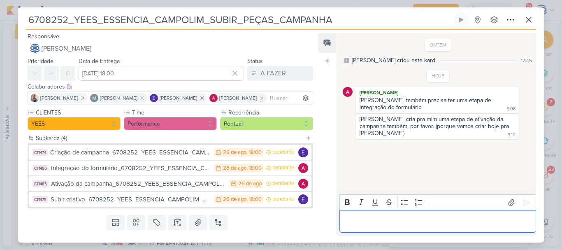
click at [356, 219] on p "Editor editing area: main" at bounding box center [437, 221] width 188 height 10
click at [530, 18] on icon at bounding box center [528, 19] width 5 height 5
